Goal: Navigation & Orientation: Find specific page/section

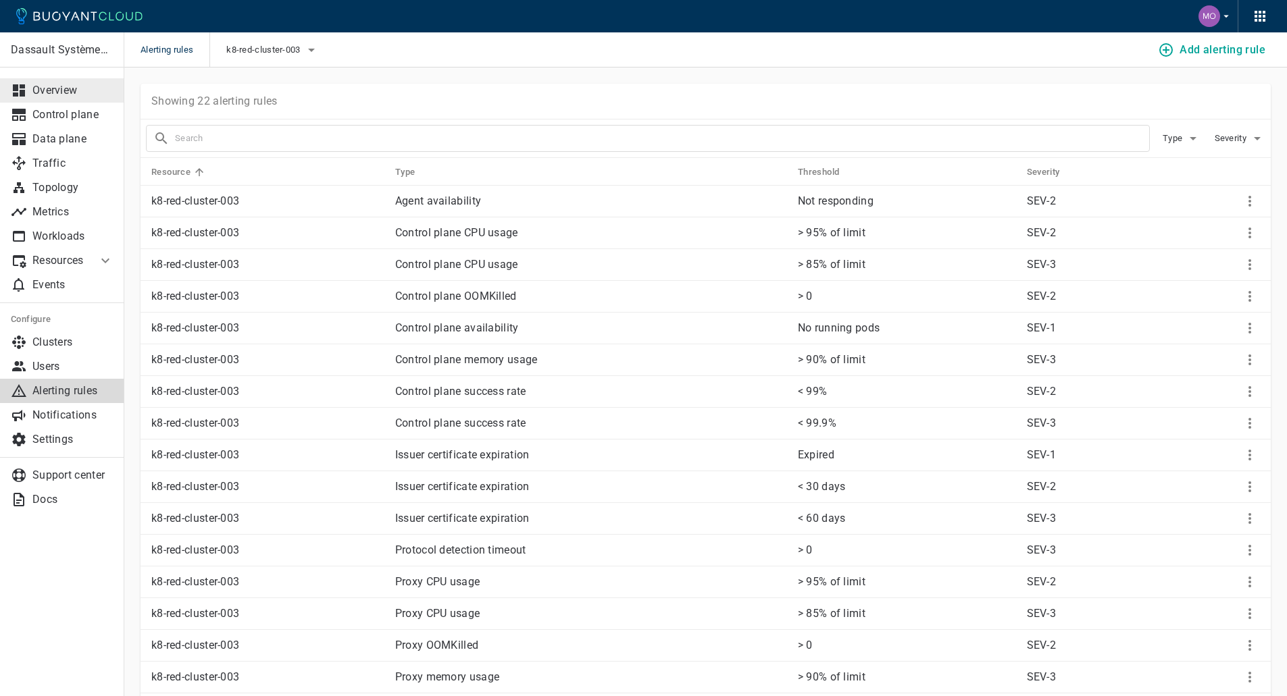
click at [74, 95] on p "Overview" at bounding box center [72, 91] width 81 height 14
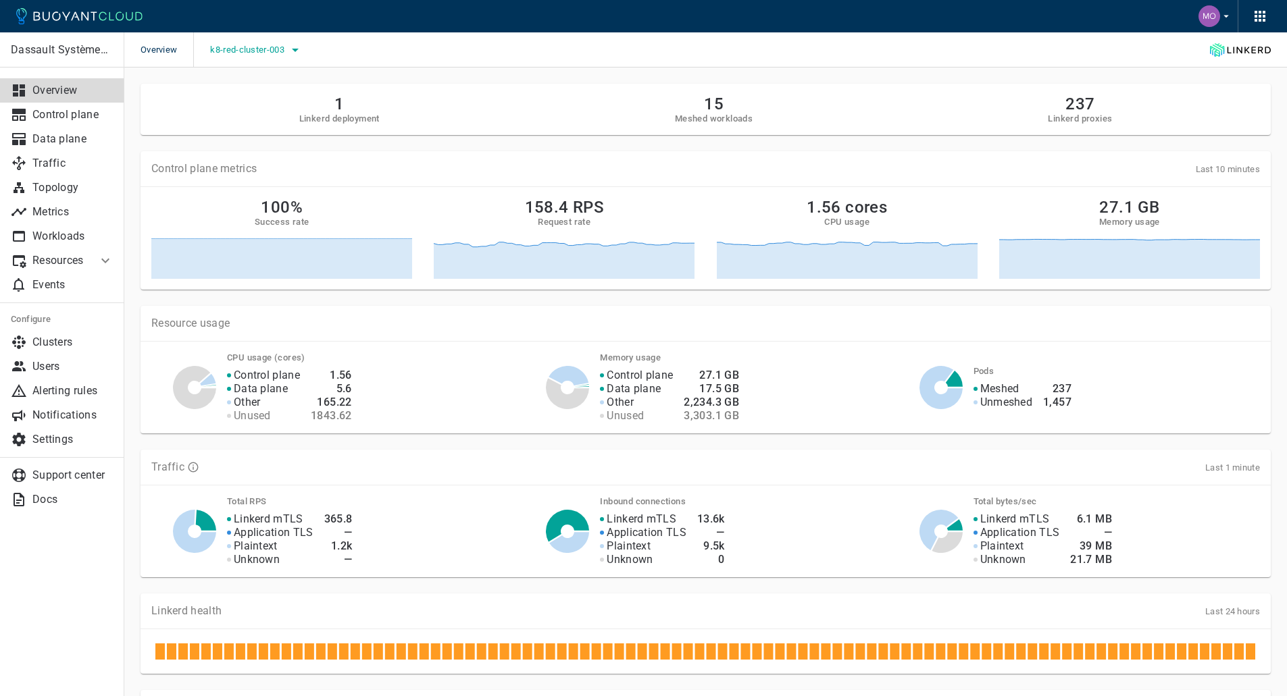
click at [232, 40] on button "k8-red-cluster-003" at bounding box center [256, 50] width 93 height 20
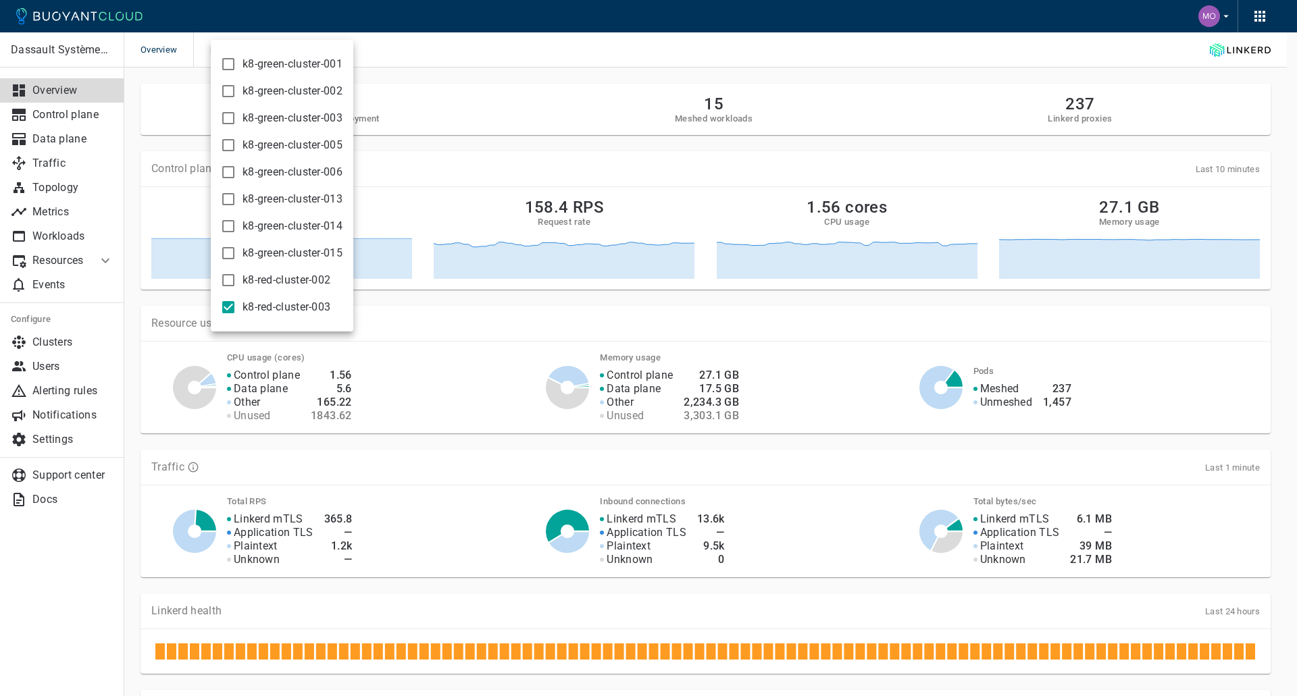
click at [166, 49] on div at bounding box center [648, 348] width 1297 height 696
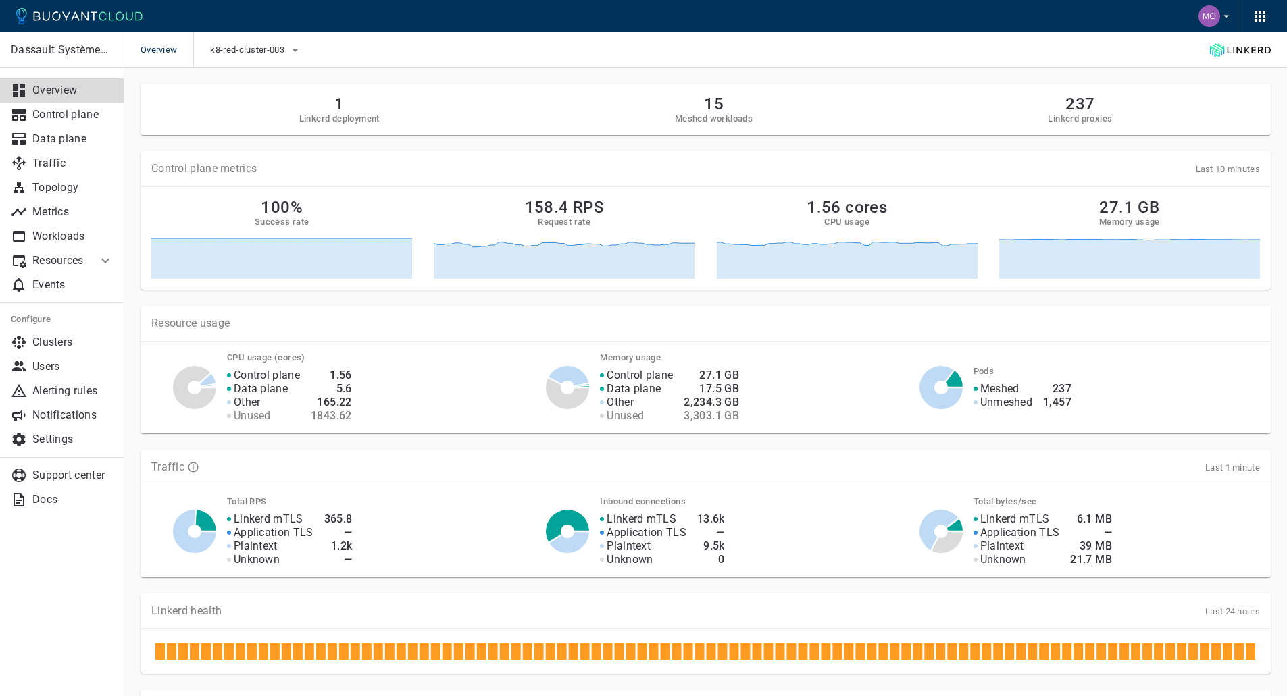
click at [88, 86] on p "Overview" at bounding box center [72, 91] width 81 height 14
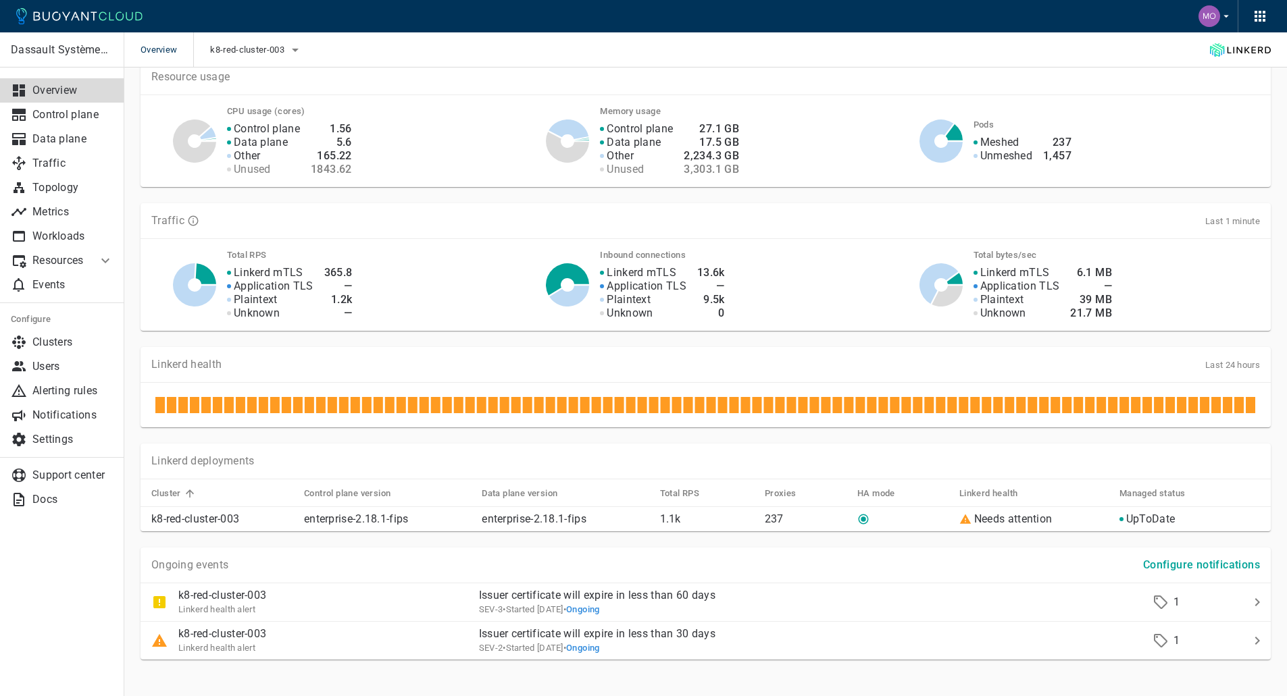
scroll to position [264, 0]
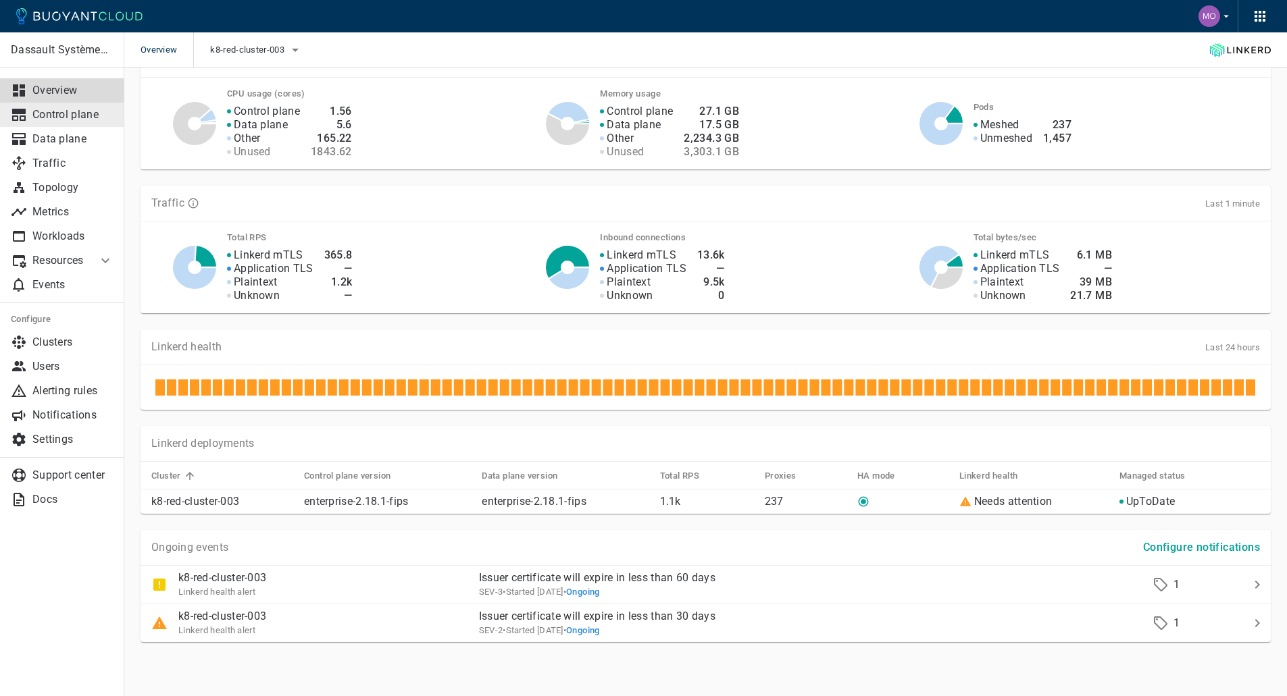
click at [88, 120] on p "Control plane" at bounding box center [72, 115] width 81 height 14
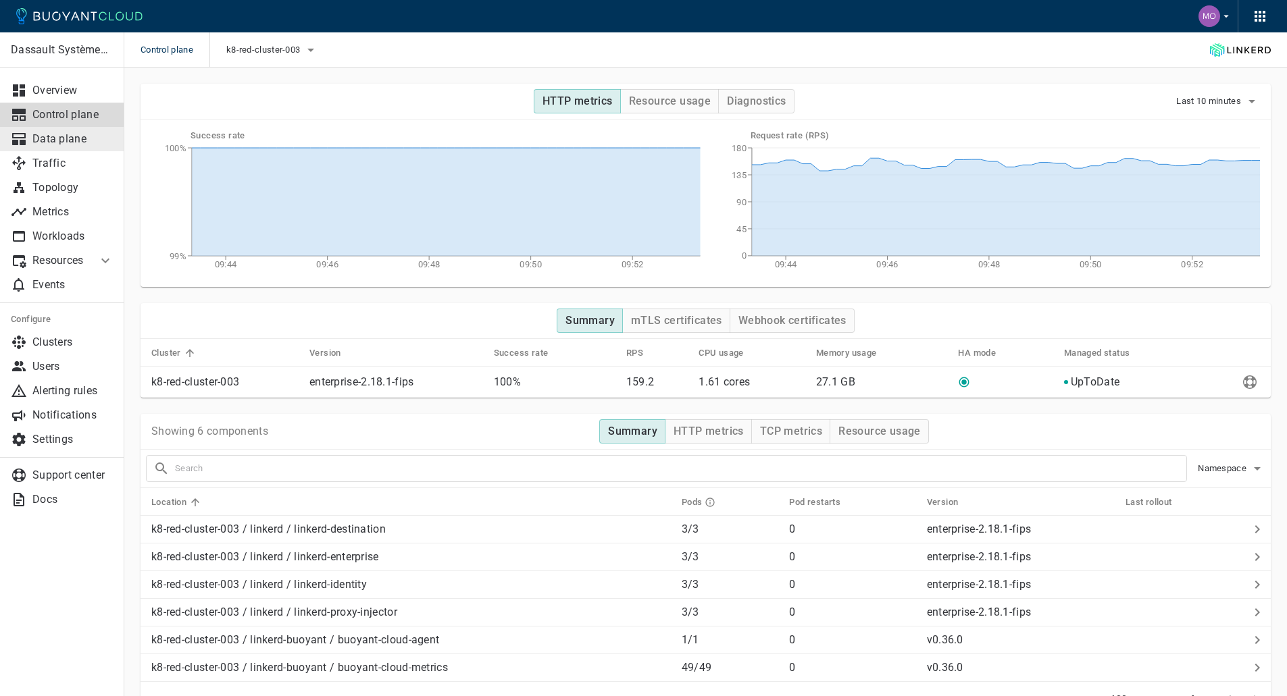
click at [88, 141] on p "Data plane" at bounding box center [72, 139] width 81 height 14
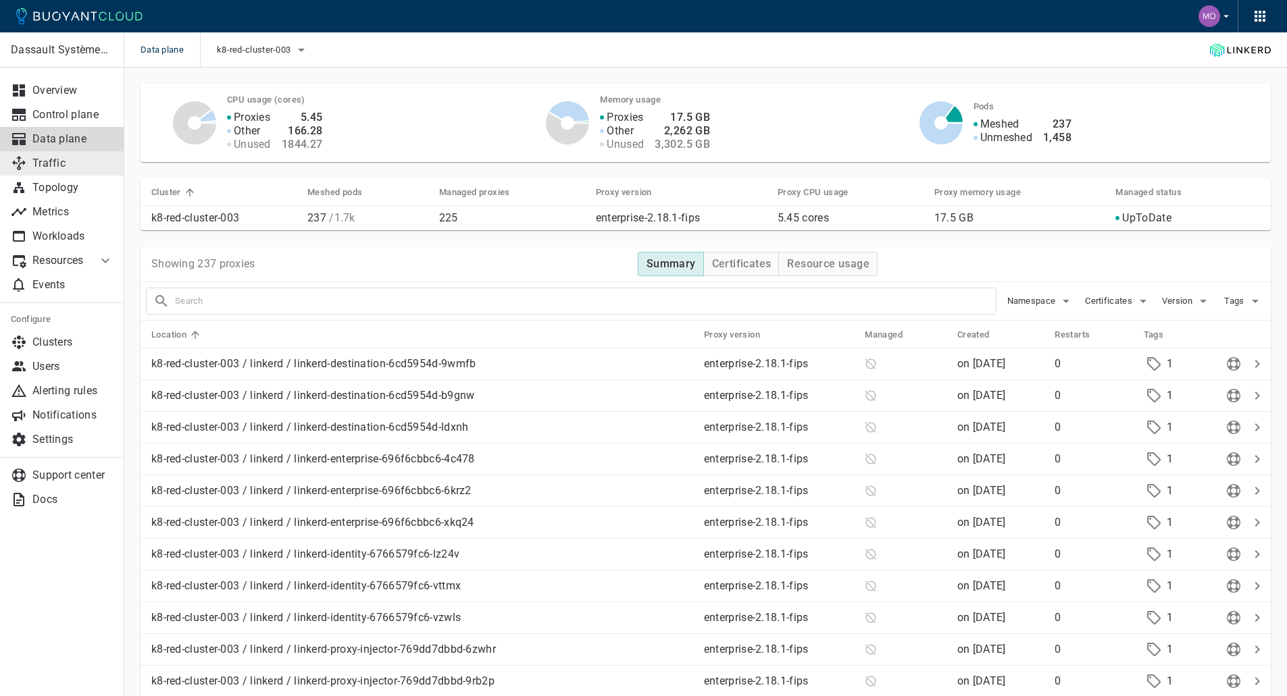
click at [88, 161] on p "Traffic" at bounding box center [72, 164] width 81 height 14
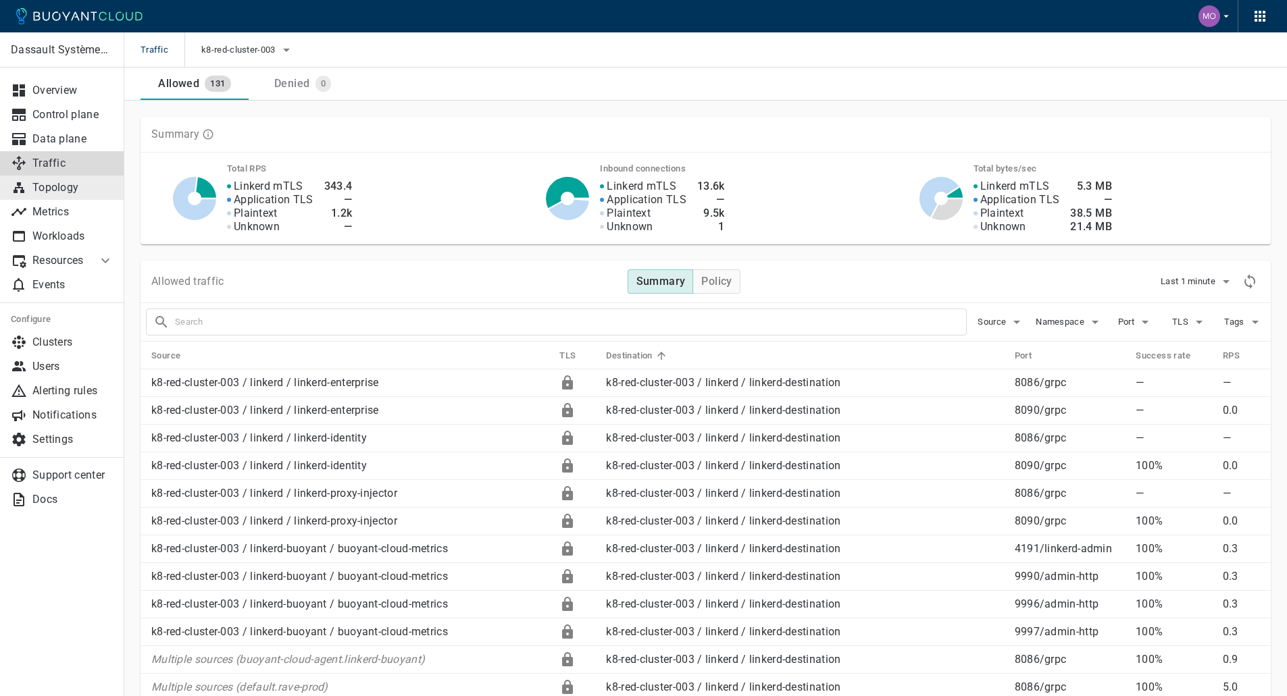
click at [86, 178] on link "Topology" at bounding box center [62, 188] width 124 height 24
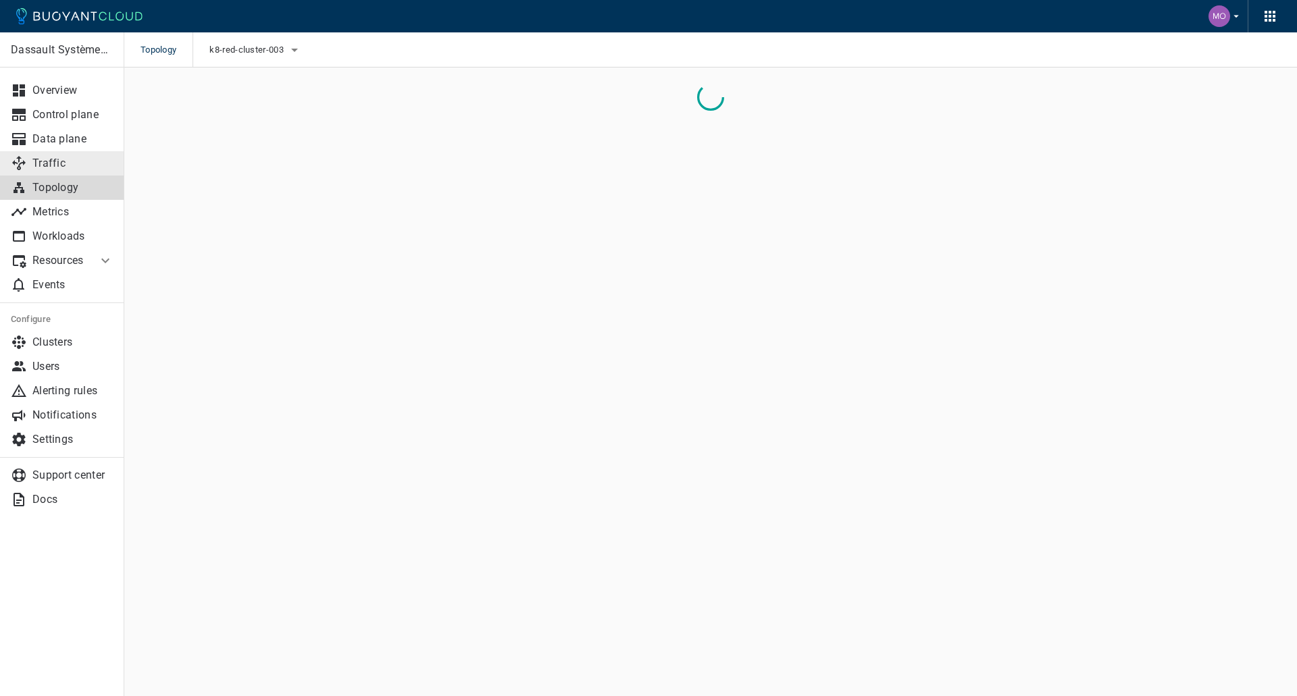
click at [86, 172] on link "Traffic" at bounding box center [62, 163] width 124 height 24
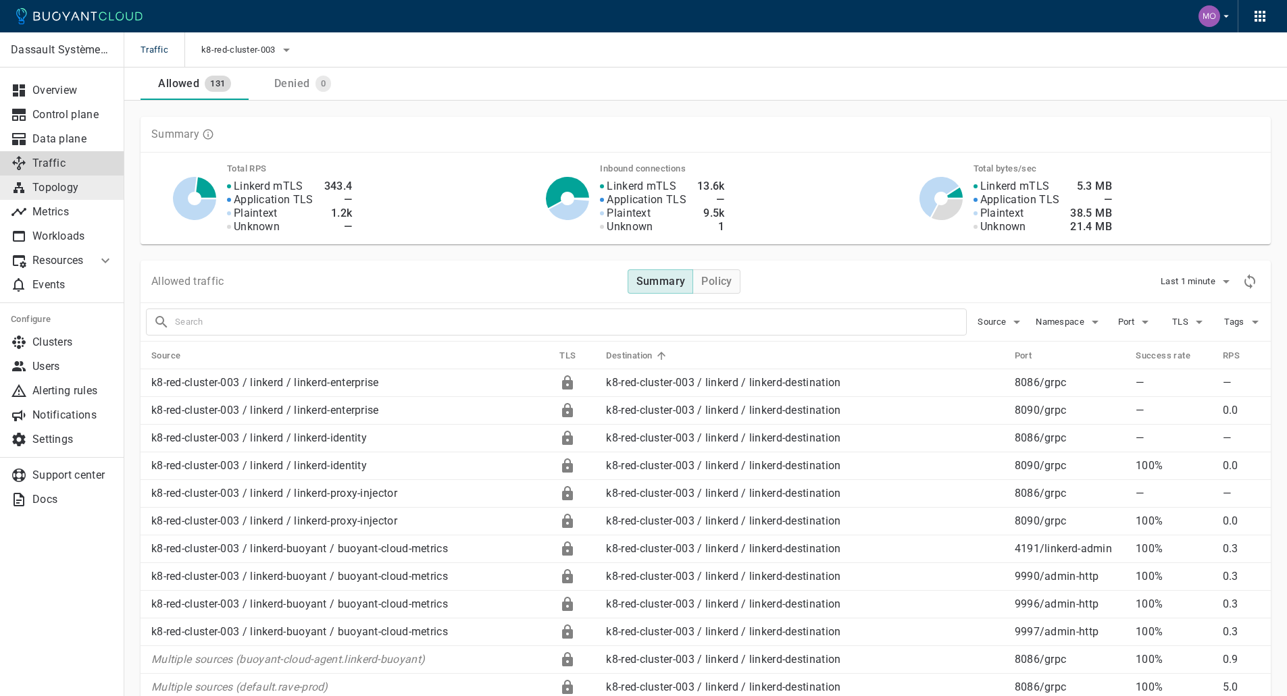
click at [84, 191] on p "Topology" at bounding box center [72, 188] width 81 height 14
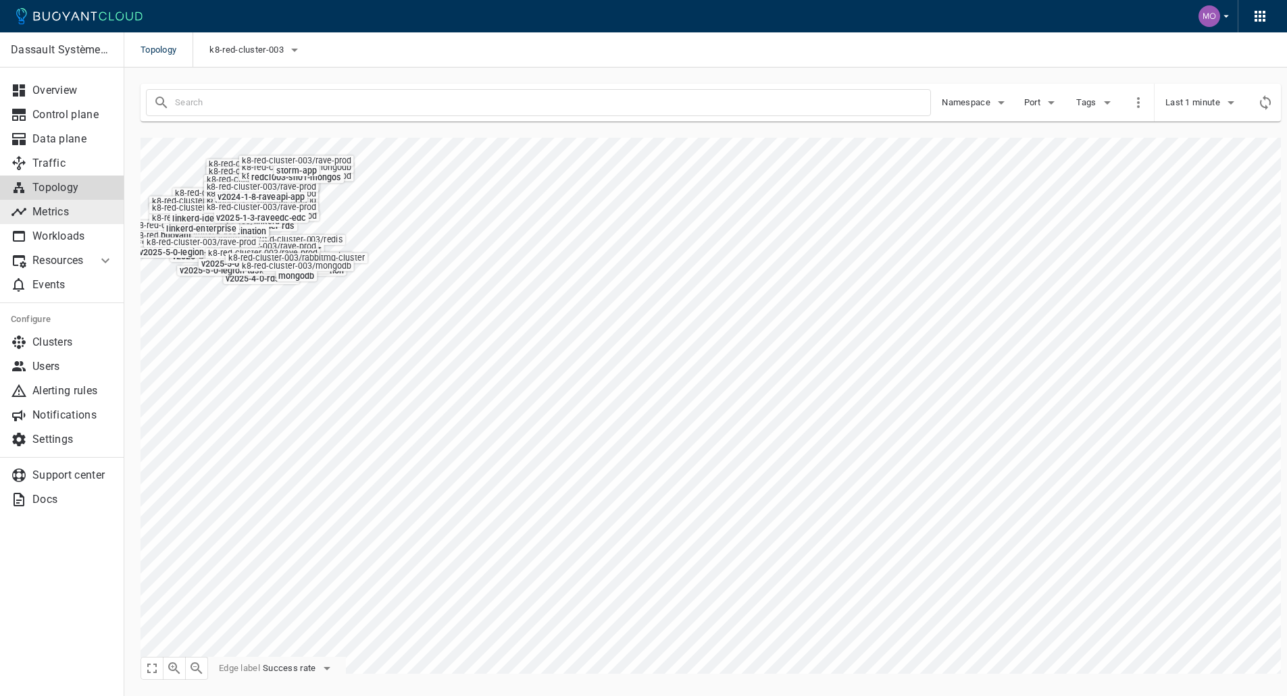
type input "-port:linkerd-admin"
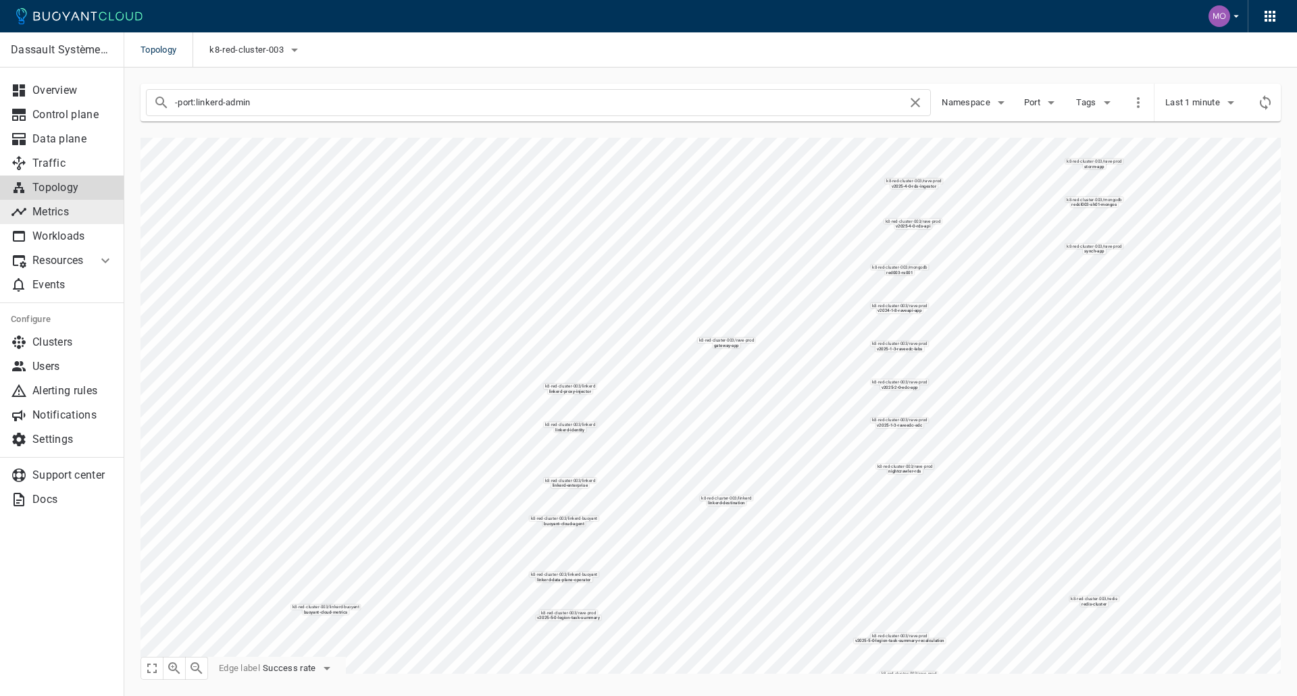
click at [82, 211] on p "Metrics" at bounding box center [72, 212] width 81 height 14
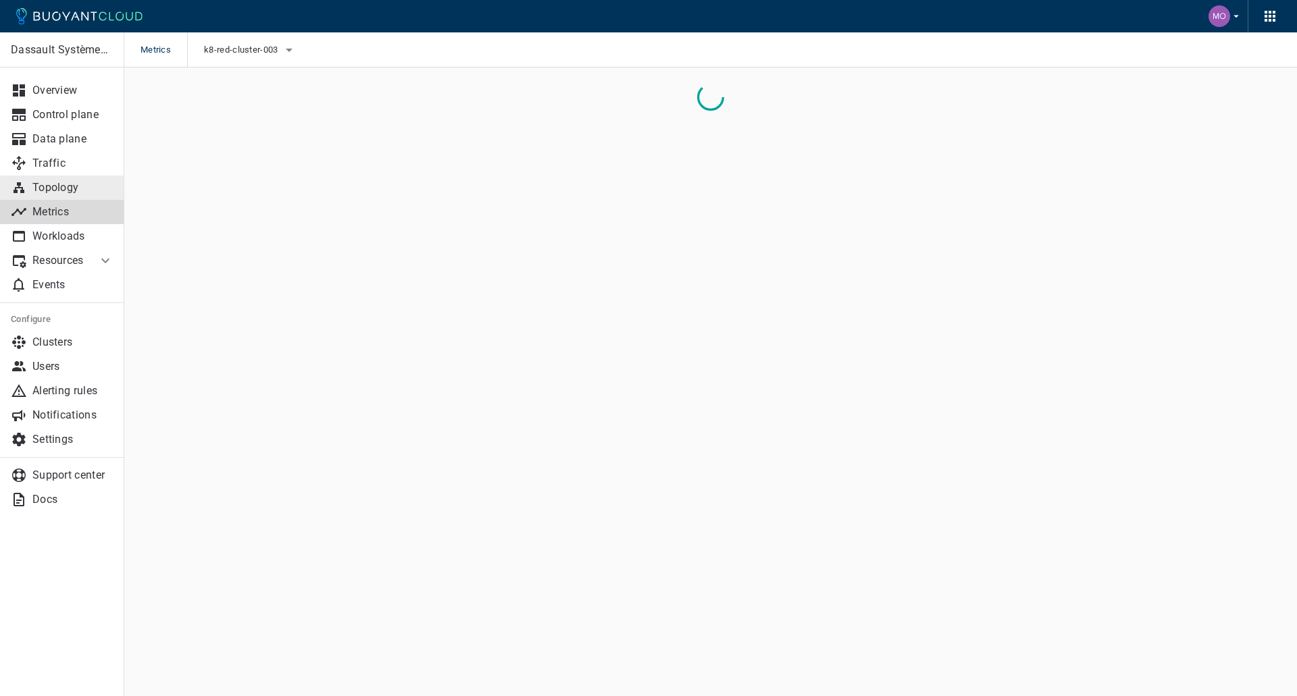
click at [85, 185] on p "Topology" at bounding box center [72, 188] width 81 height 14
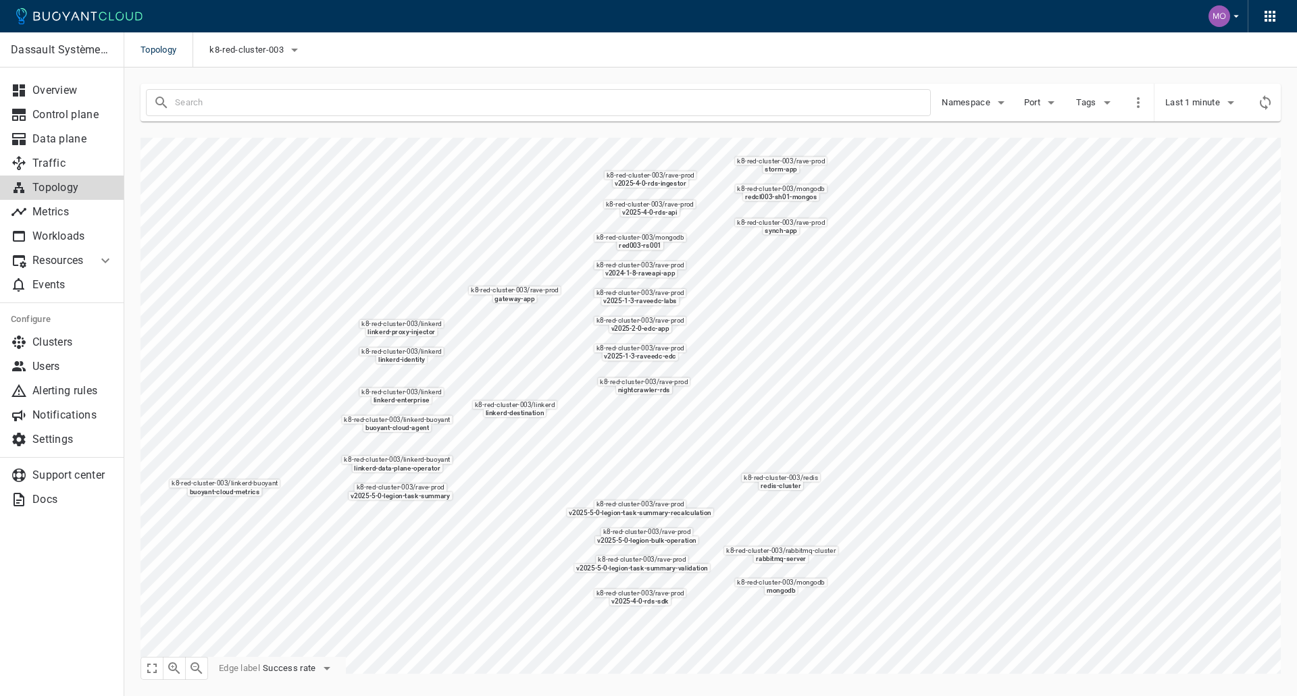
type input "-port:linkerd-admin"
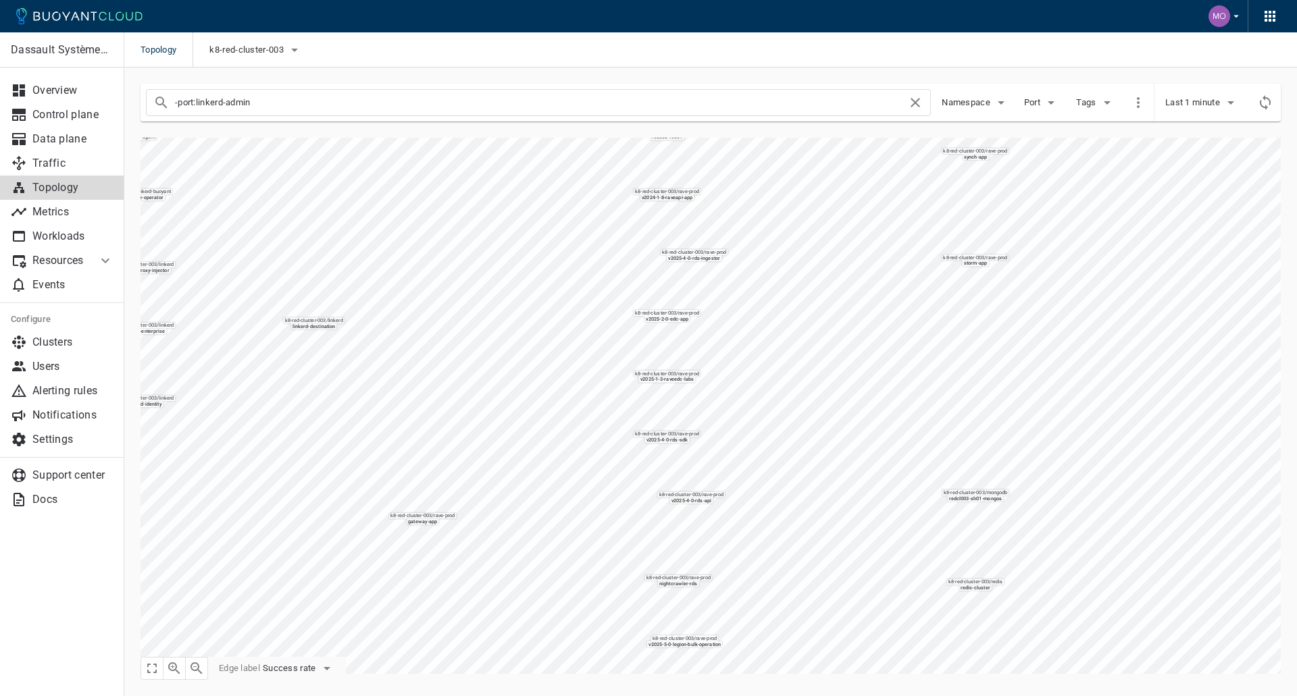
click at [908, 103] on icon at bounding box center [915, 103] width 16 height 16
checkbox input "false"
